Goal: Task Accomplishment & Management: Use online tool/utility

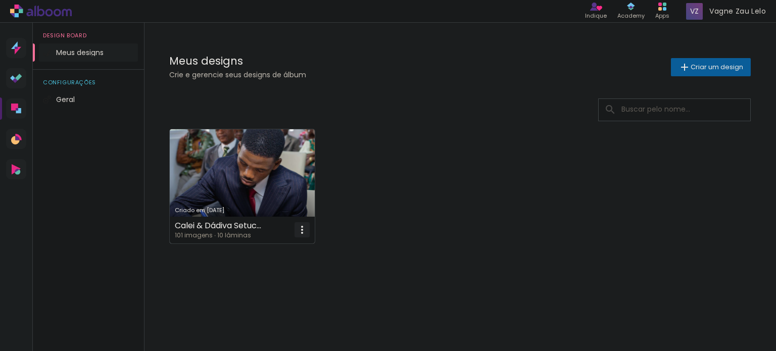
click at [305, 227] on iron-icon at bounding box center [302, 230] width 12 height 12
click at [259, 253] on paper-item "Abrir" at bounding box center [261, 253] width 101 height 20
